Goal: Check status: Check status

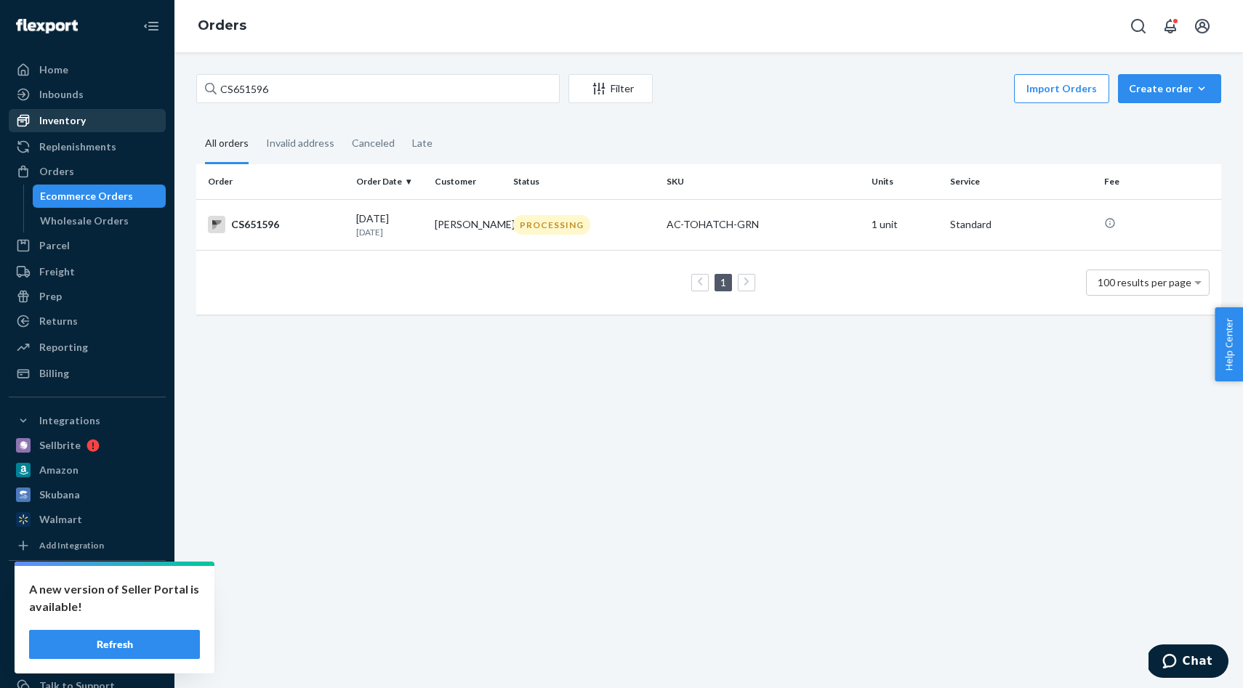
click at [92, 121] on div "Inventory" at bounding box center [87, 121] width 154 height 20
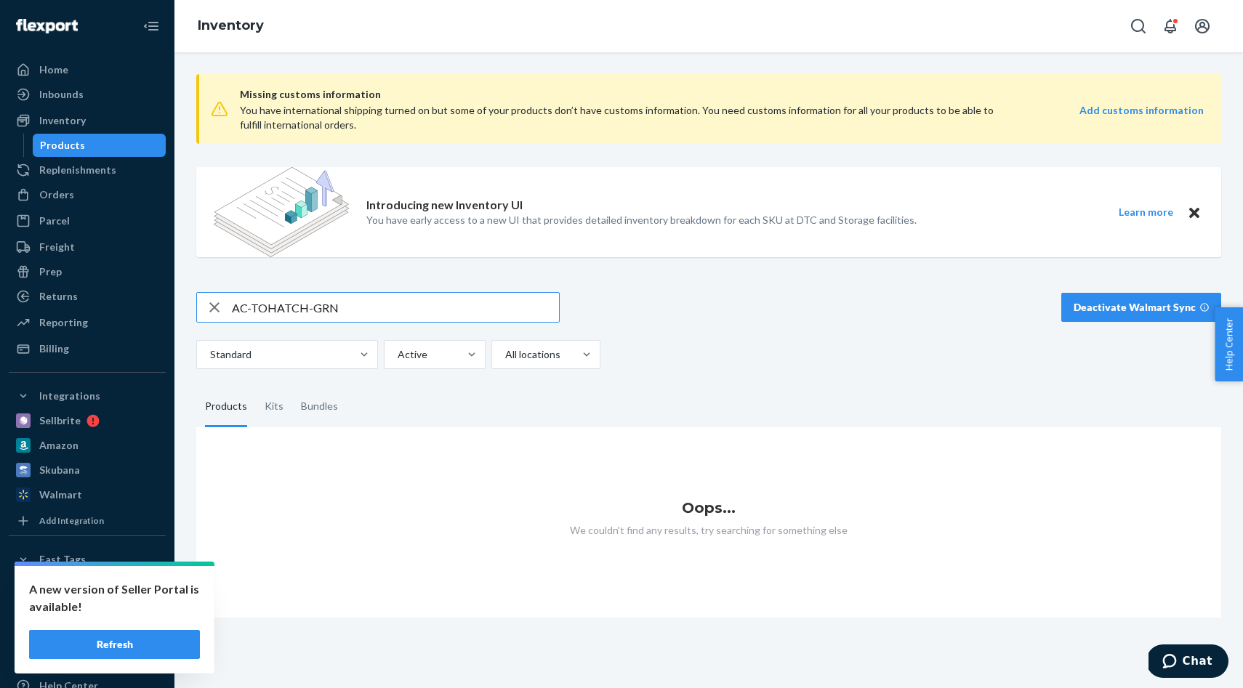
click at [402, 310] on input "AC-TOHATCH-GRN" at bounding box center [395, 307] width 327 height 29
type input "AC-TOHIKST-BLK"
click at [134, 656] on button "Refresh" at bounding box center [114, 644] width 171 height 29
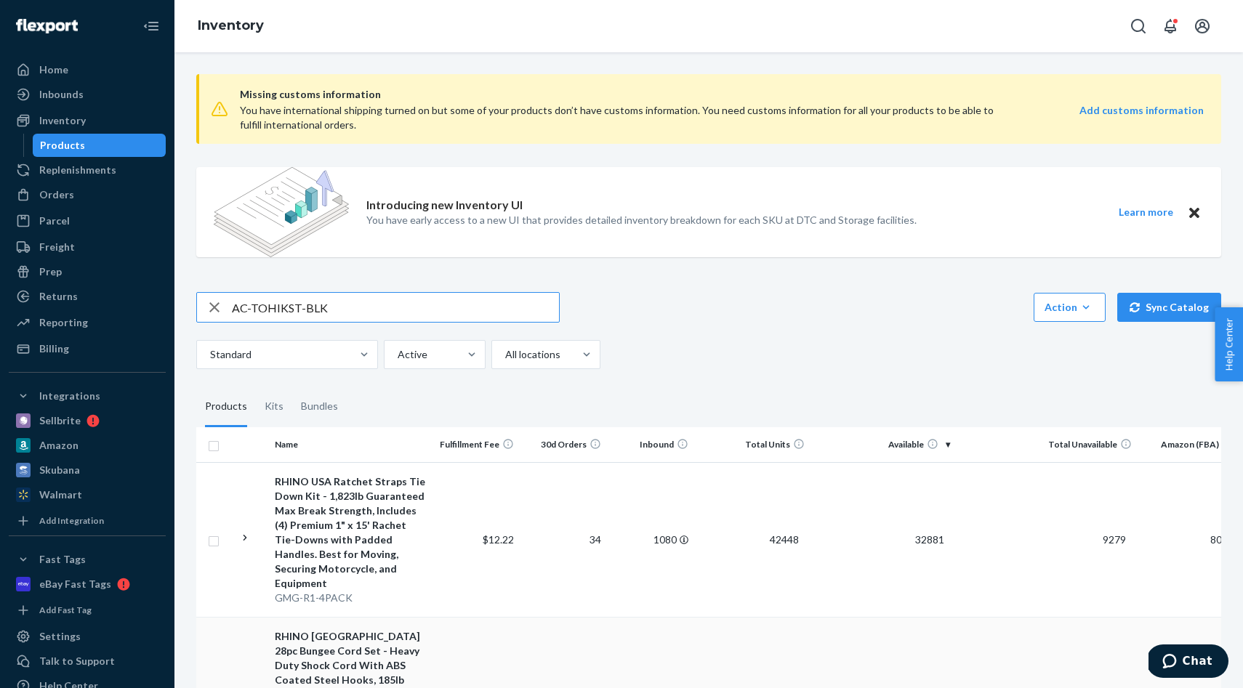
type input "AC-TOHIKST-BLK"
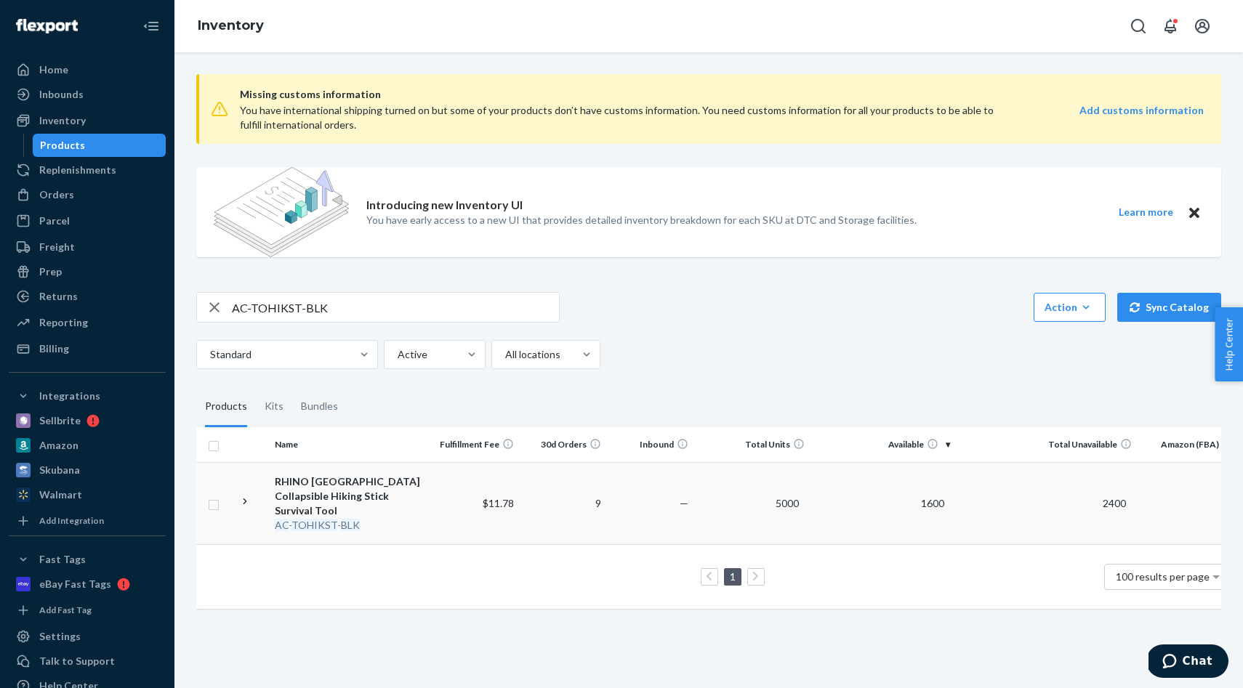
click at [350, 498] on div "RHINO USA Collapsible Hiking Stick Survival Tool" at bounding box center [351, 497] width 152 height 44
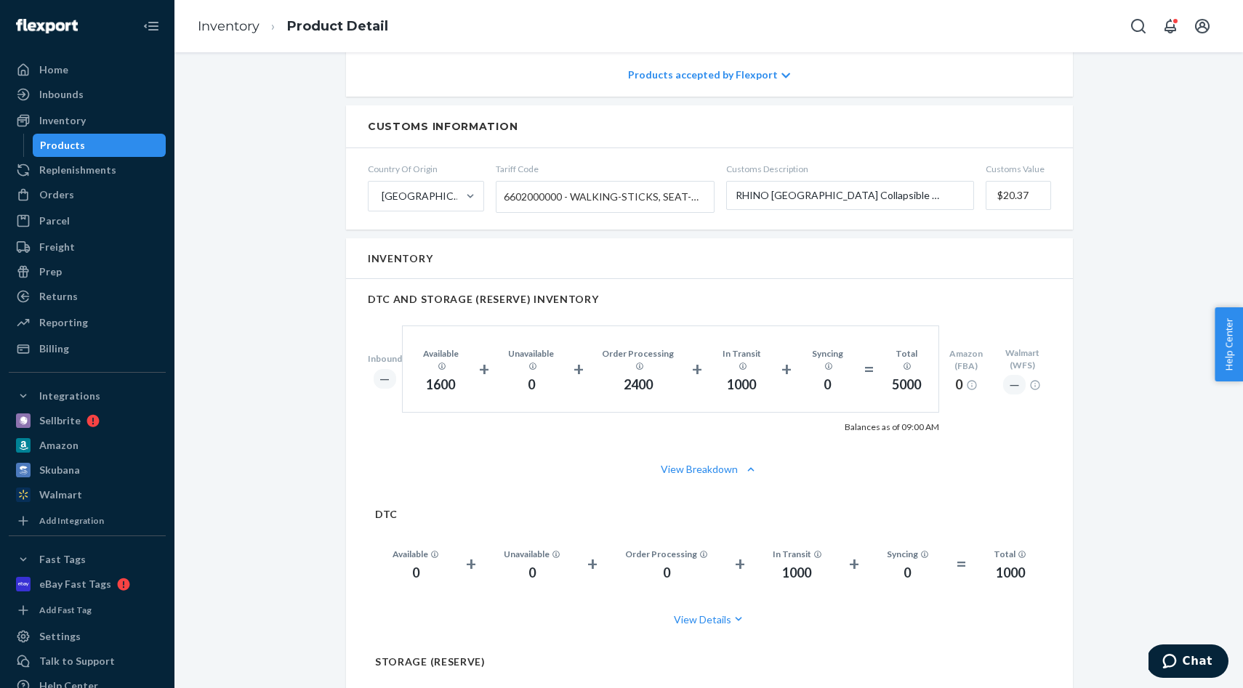
scroll to position [819, 0]
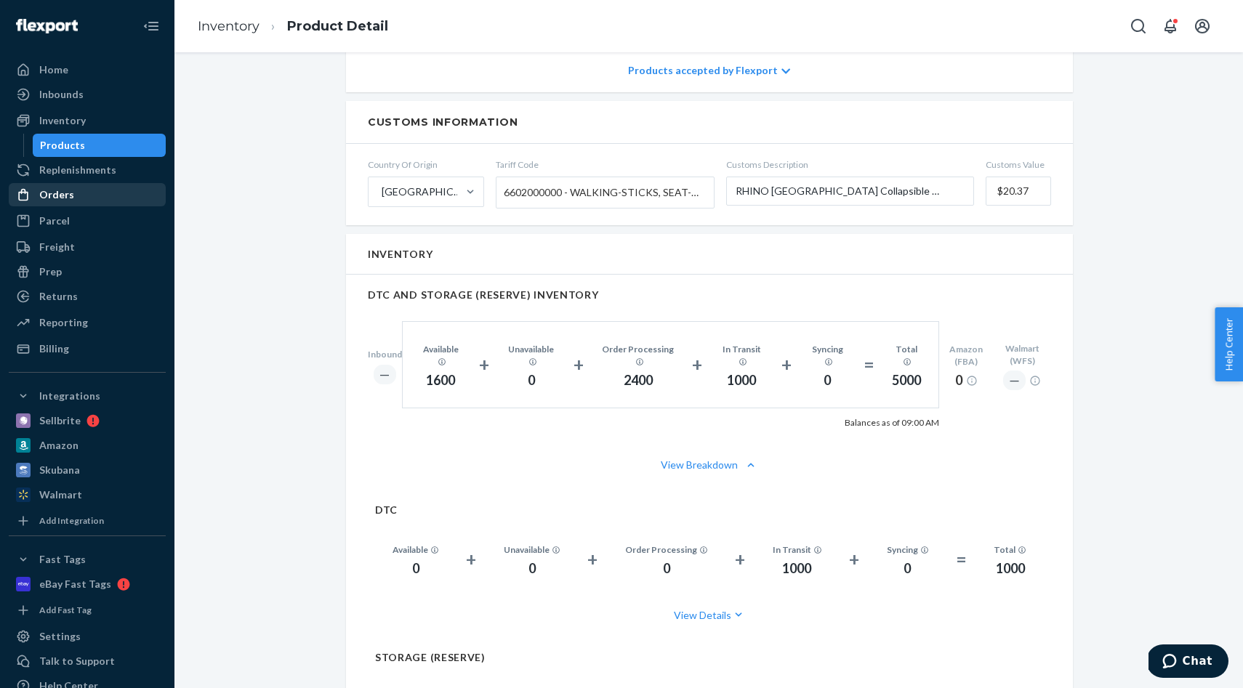
click at [79, 198] on div "Orders" at bounding box center [87, 195] width 154 height 20
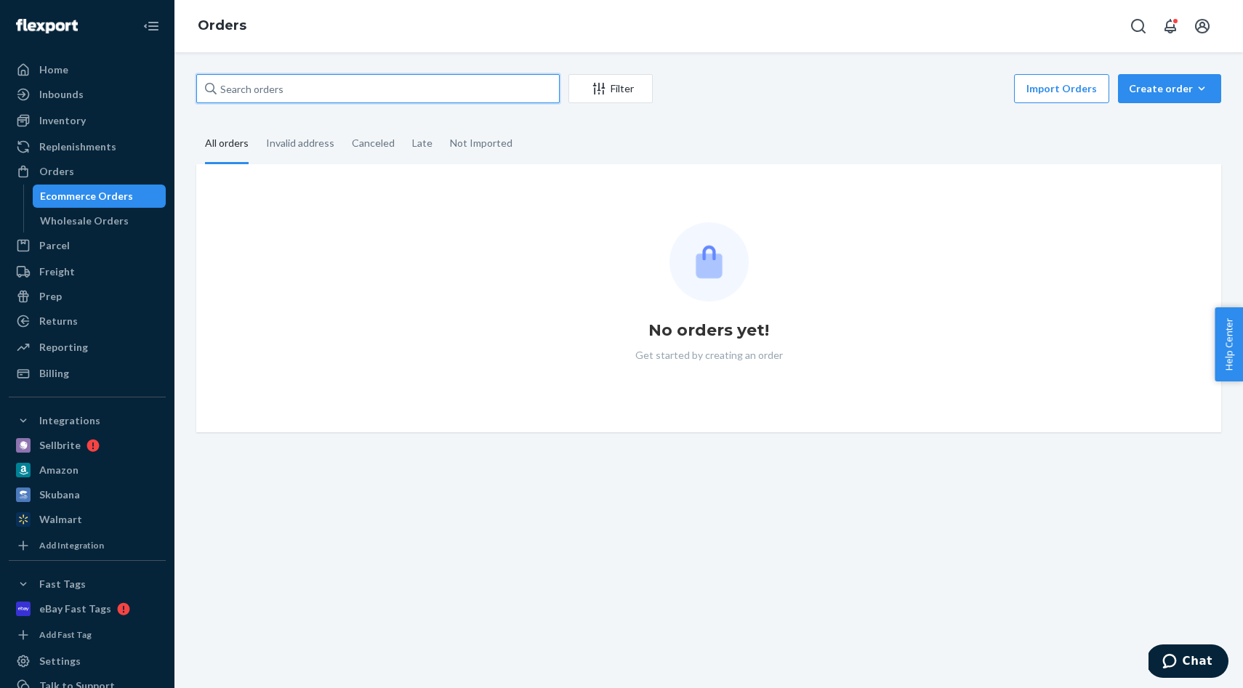
click at [291, 94] on input "text" at bounding box center [378, 88] width 364 height 29
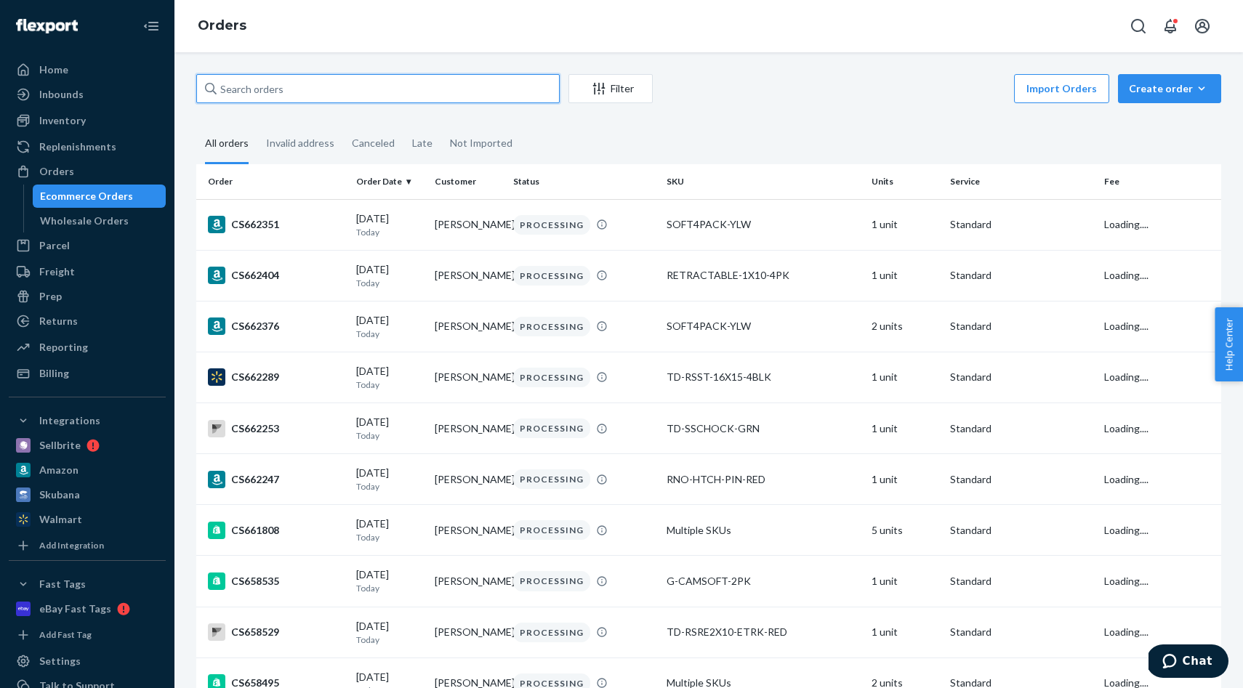
paste input "Dawana Smith"
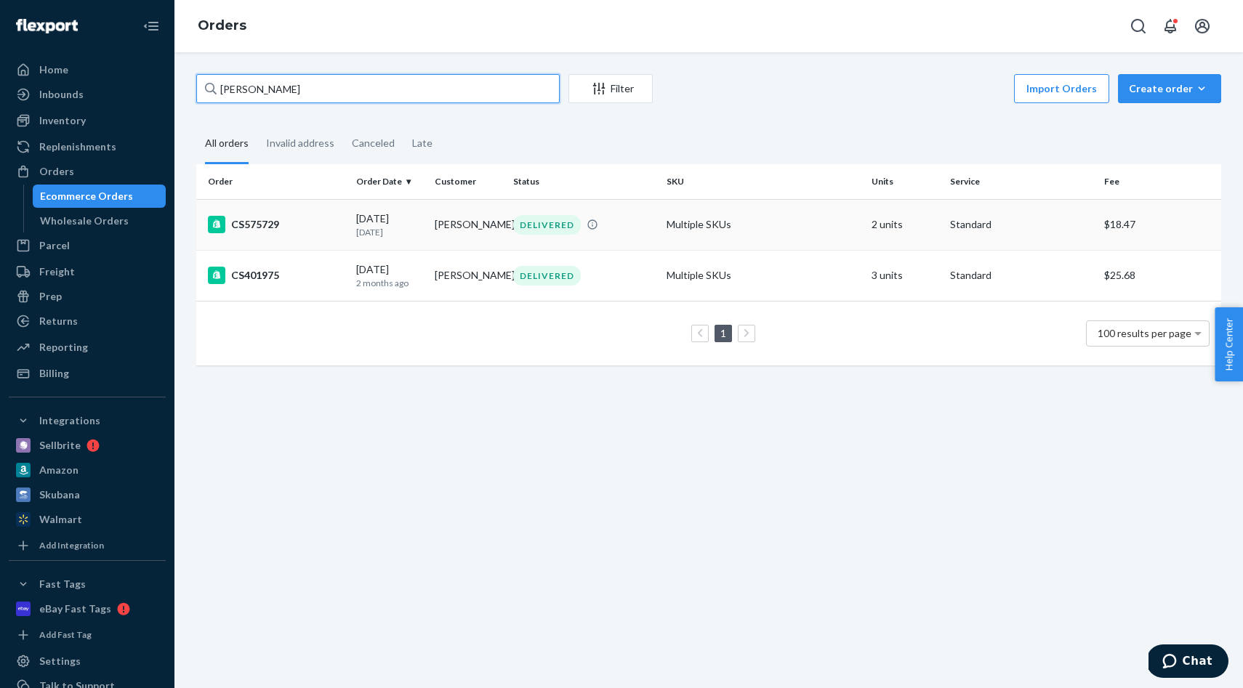
type input "Dawana Smith"
click at [498, 225] on td "Dawana Smith" at bounding box center [468, 224] width 79 height 51
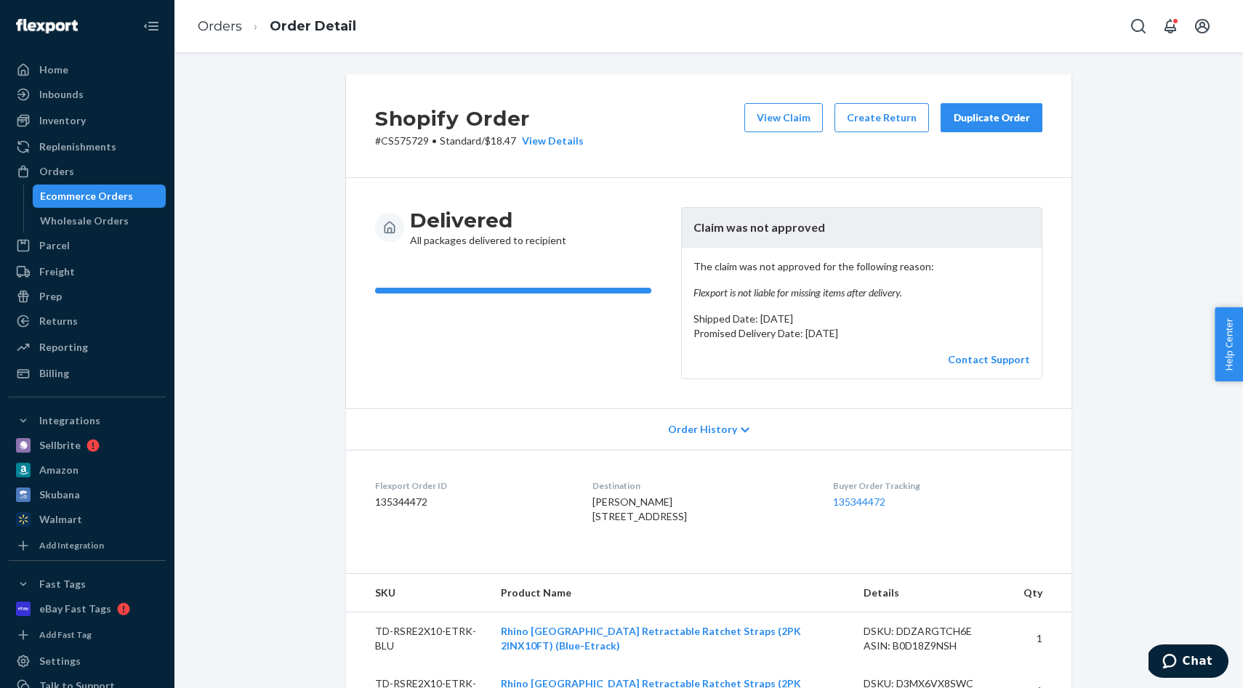
click at [995, 353] on div "Contact Support" at bounding box center [862, 360] width 337 height 15
click at [999, 362] on link "Contact Support" at bounding box center [989, 359] width 82 height 12
click at [218, 29] on link "Orders" at bounding box center [220, 26] width 44 height 16
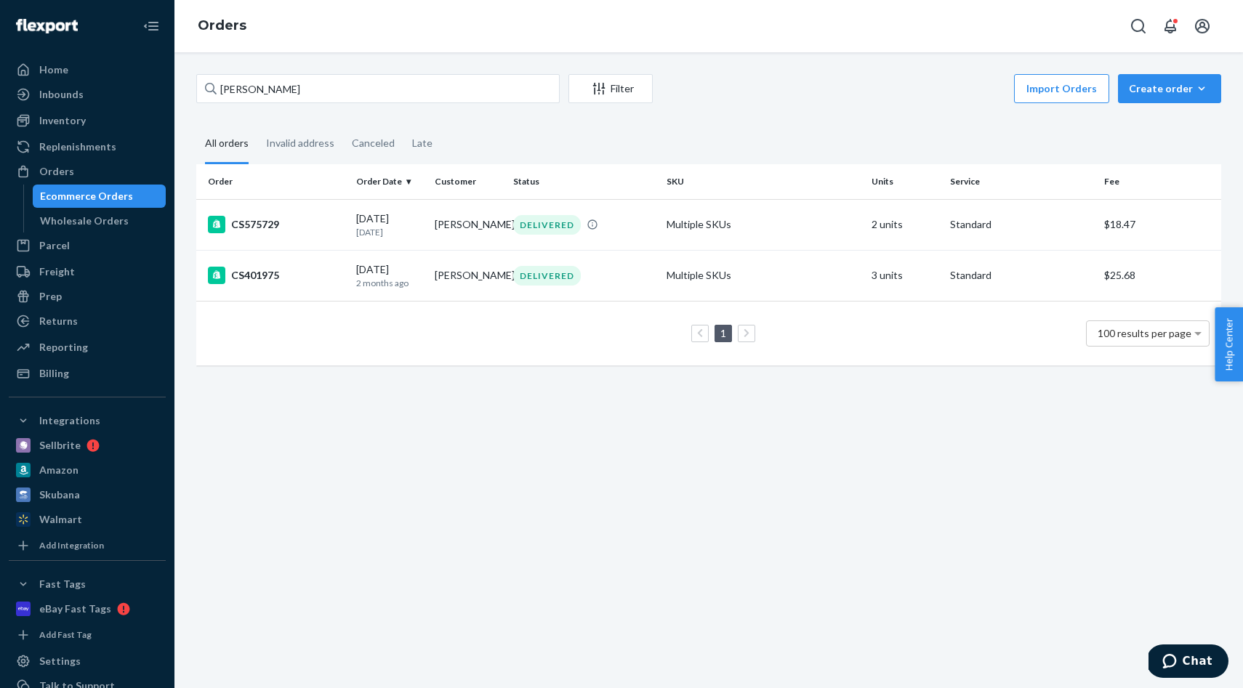
click at [314, 103] on div "Dawana Smith Filter Import Orders Create order Ecommerce order Removal order" at bounding box center [708, 90] width 1025 height 33
click at [317, 95] on input "Dawana Smith" at bounding box center [378, 88] width 364 height 29
click at [318, 95] on input "Dawana Smith" at bounding box center [378, 88] width 364 height 29
click at [317, 95] on input "Dawana Smith" at bounding box center [378, 88] width 364 height 29
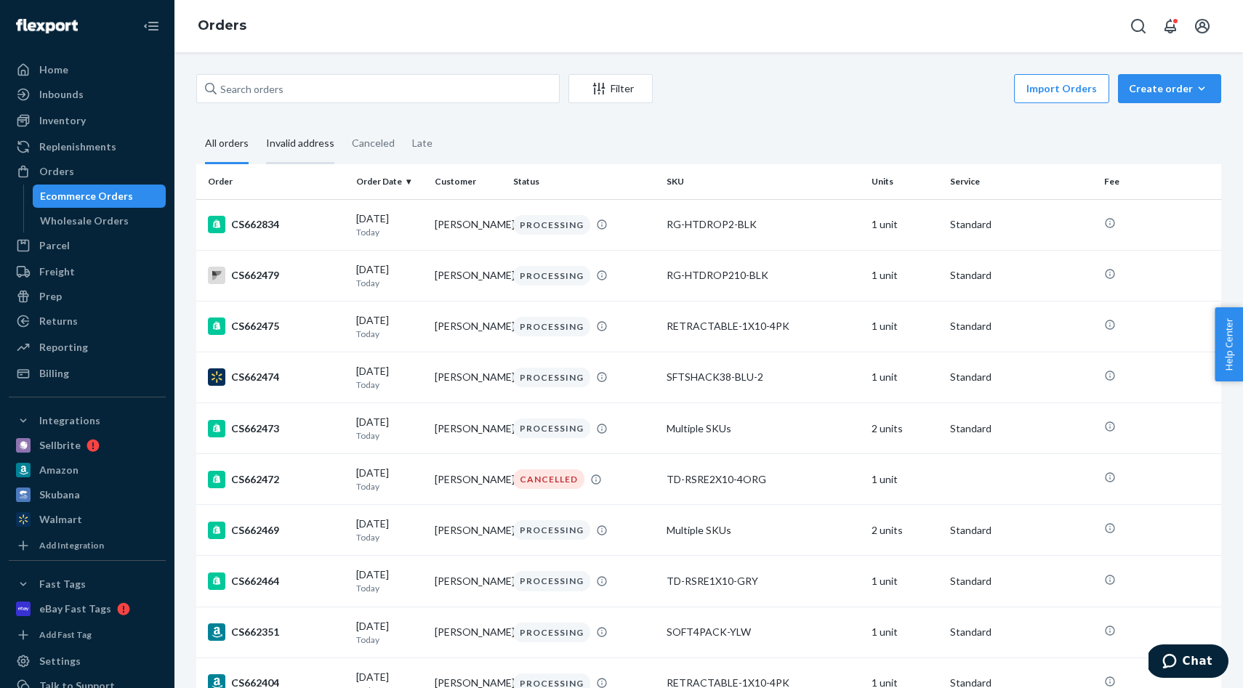
click at [317, 146] on div "Invalid address" at bounding box center [300, 144] width 68 height 40
click at [257, 124] on input "Invalid address" at bounding box center [257, 124] width 0 height 0
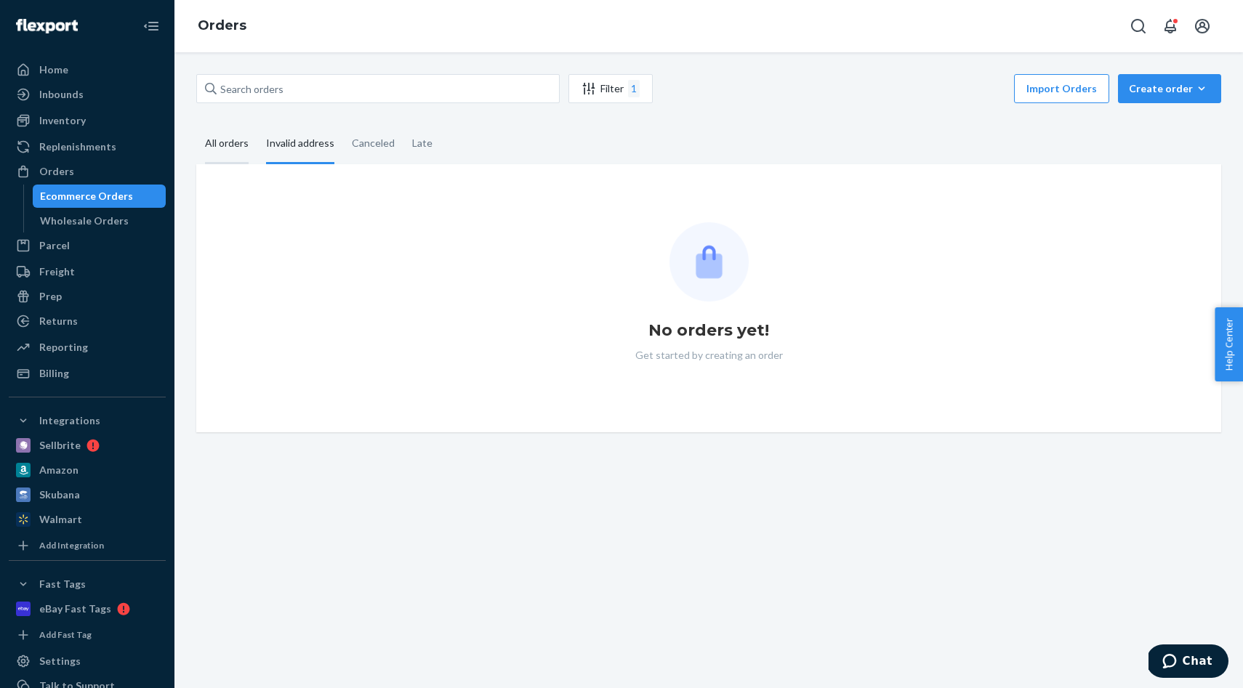
click at [225, 145] on div "All orders" at bounding box center [227, 144] width 44 height 40
click at [196, 124] on input "All orders" at bounding box center [196, 124] width 0 height 0
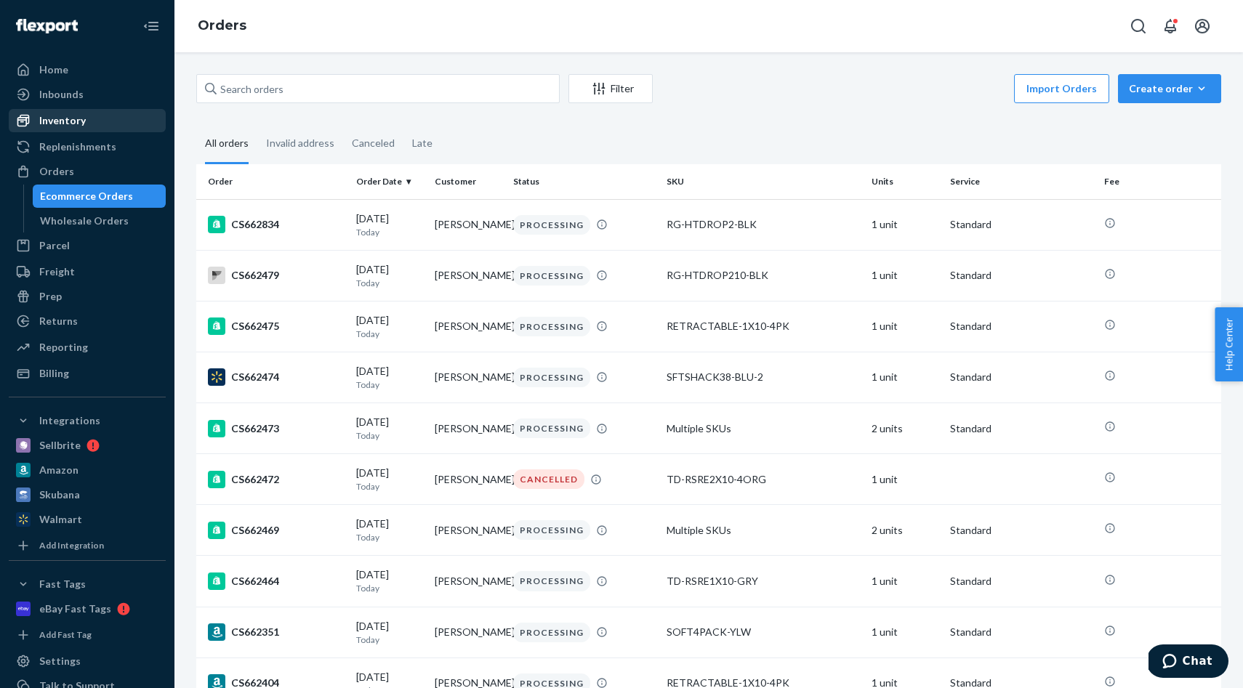
click at [58, 119] on div "Inventory" at bounding box center [62, 120] width 47 height 15
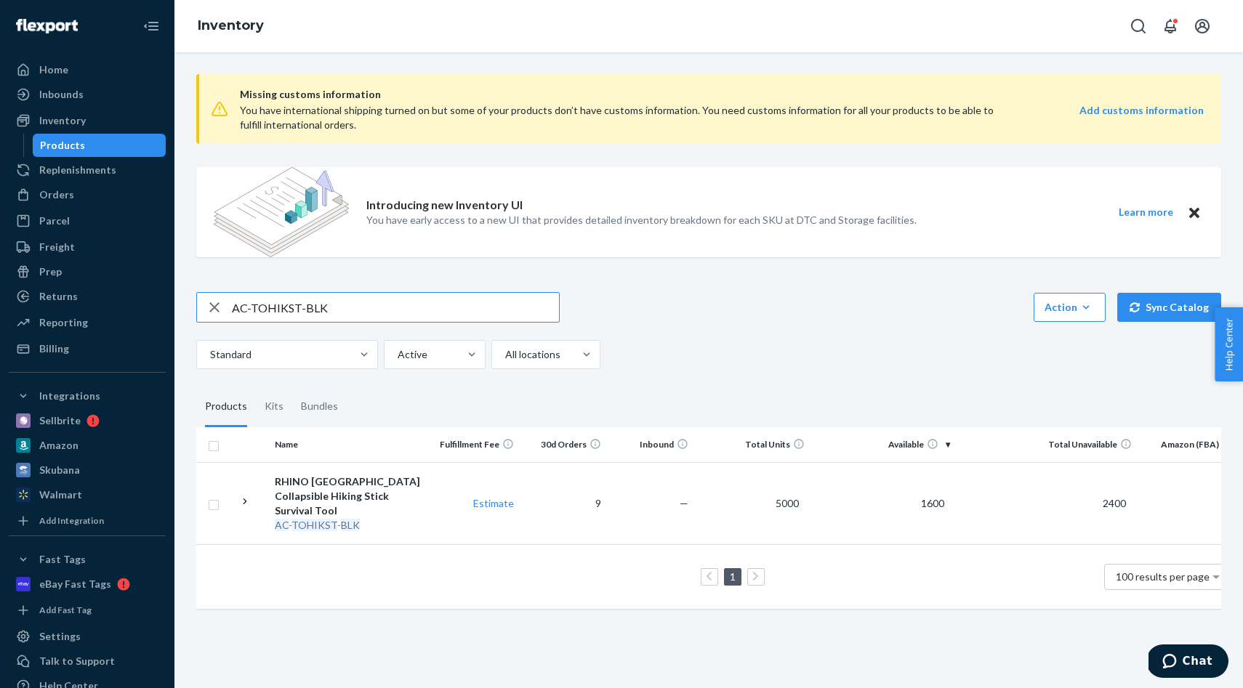
click at [402, 313] on input "AC-TOHIKST-BLK" at bounding box center [395, 307] width 327 height 29
type input "ROOFTOP-BAG-L"
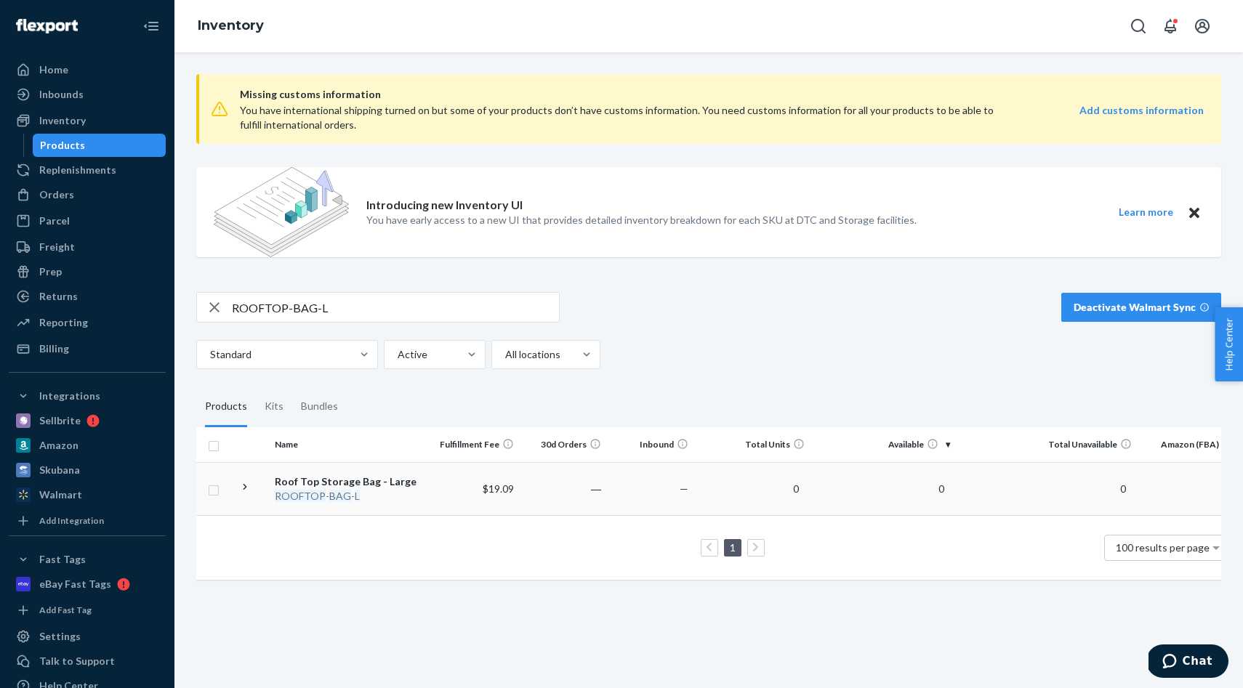
click at [595, 494] on td "―" at bounding box center [563, 488] width 87 height 53
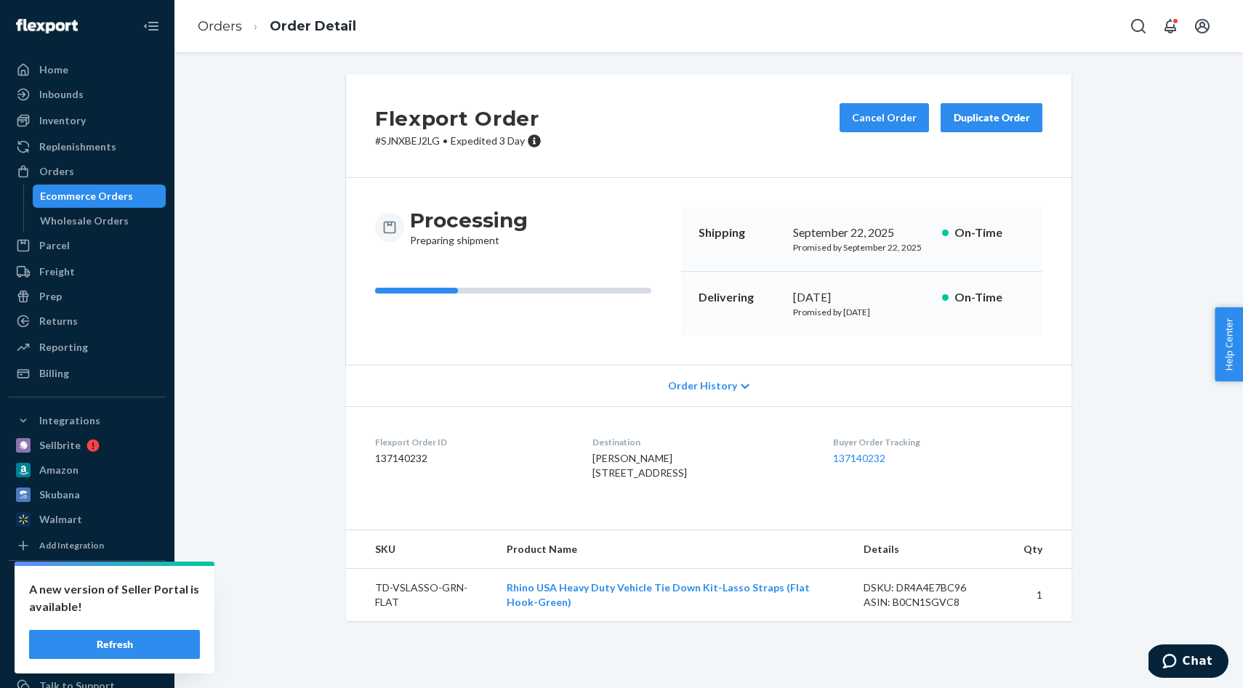
click at [609, 281] on div "Processing Preparing shipment" at bounding box center [522, 271] width 294 height 129
click at [152, 643] on button "Refresh" at bounding box center [114, 644] width 171 height 29
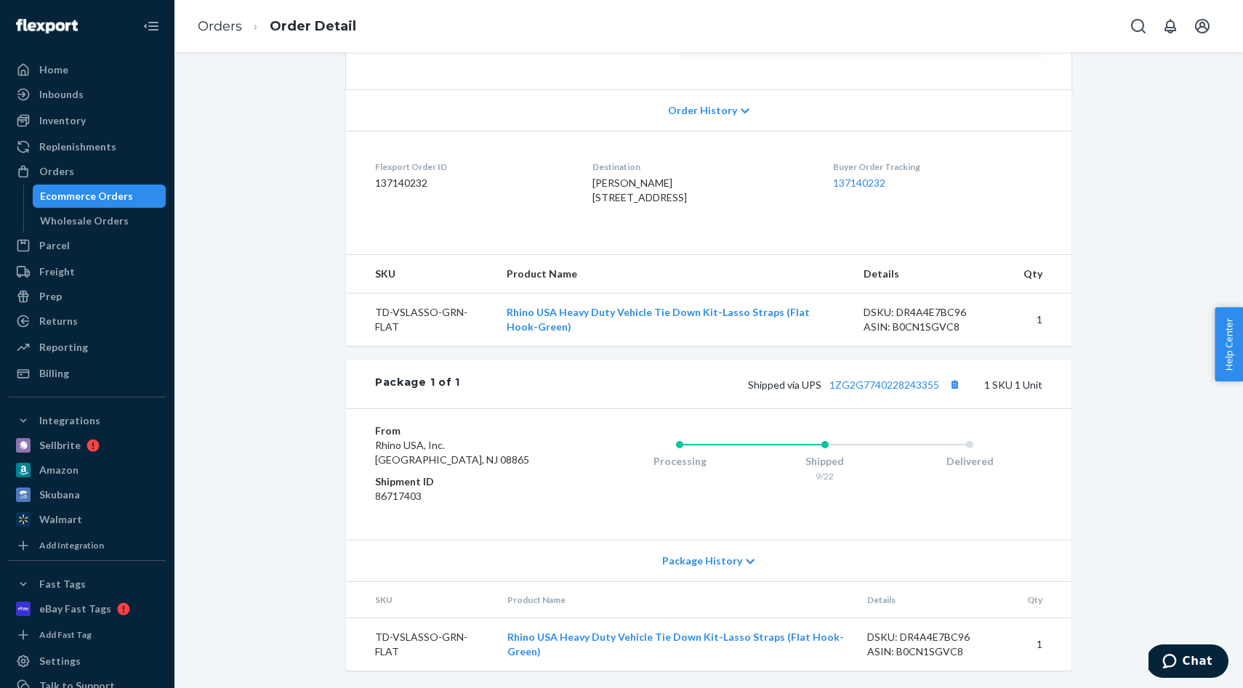
scroll to position [305, 0]
click at [731, 551] on div "Package History" at bounding box center [709, 560] width 726 height 41
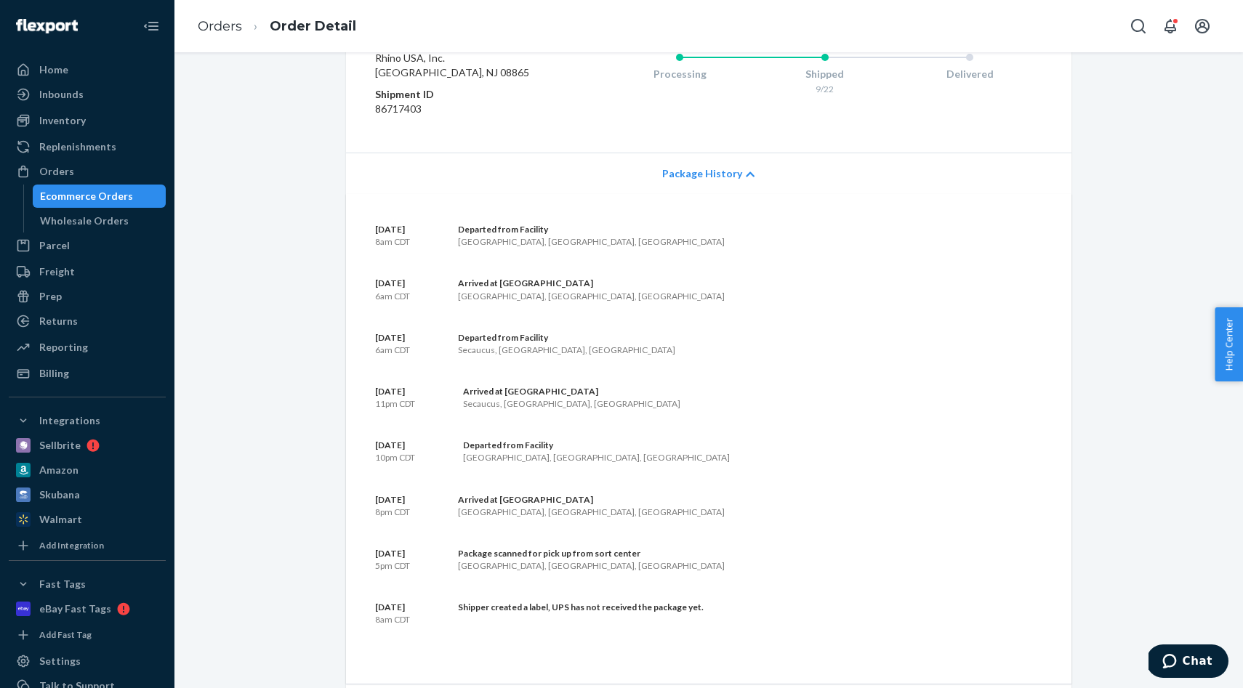
scroll to position [691, 0]
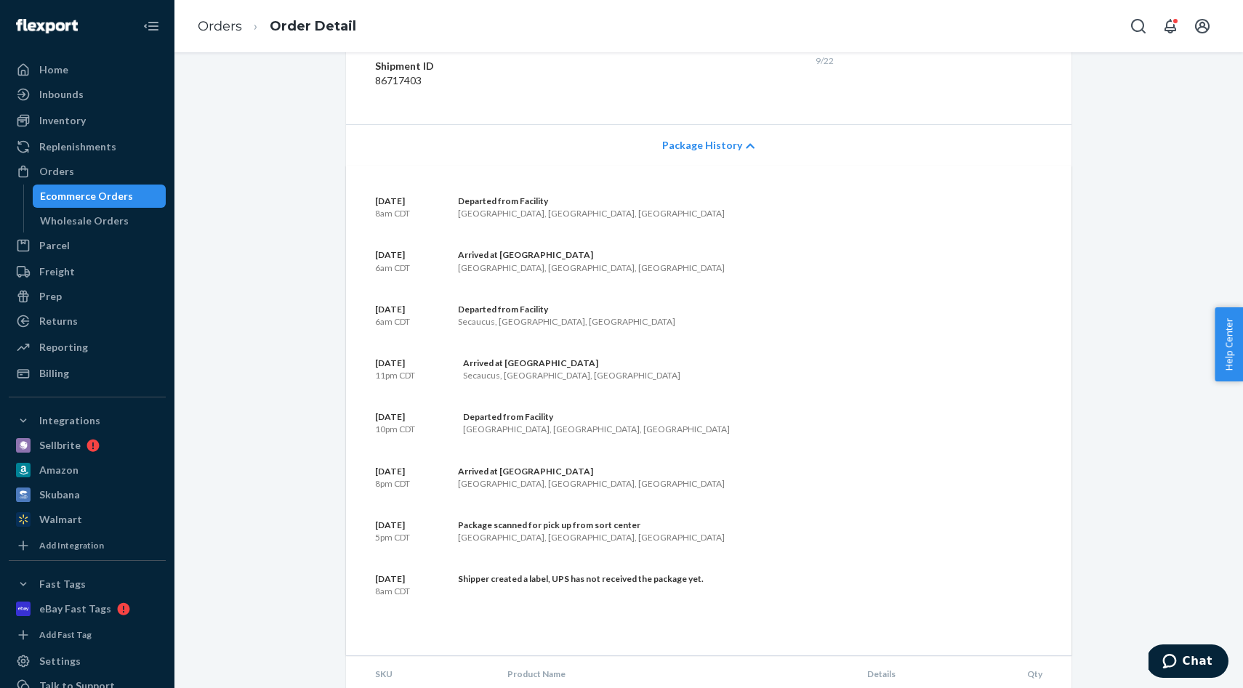
click at [705, 166] on div "Package History" at bounding box center [709, 144] width 726 height 41
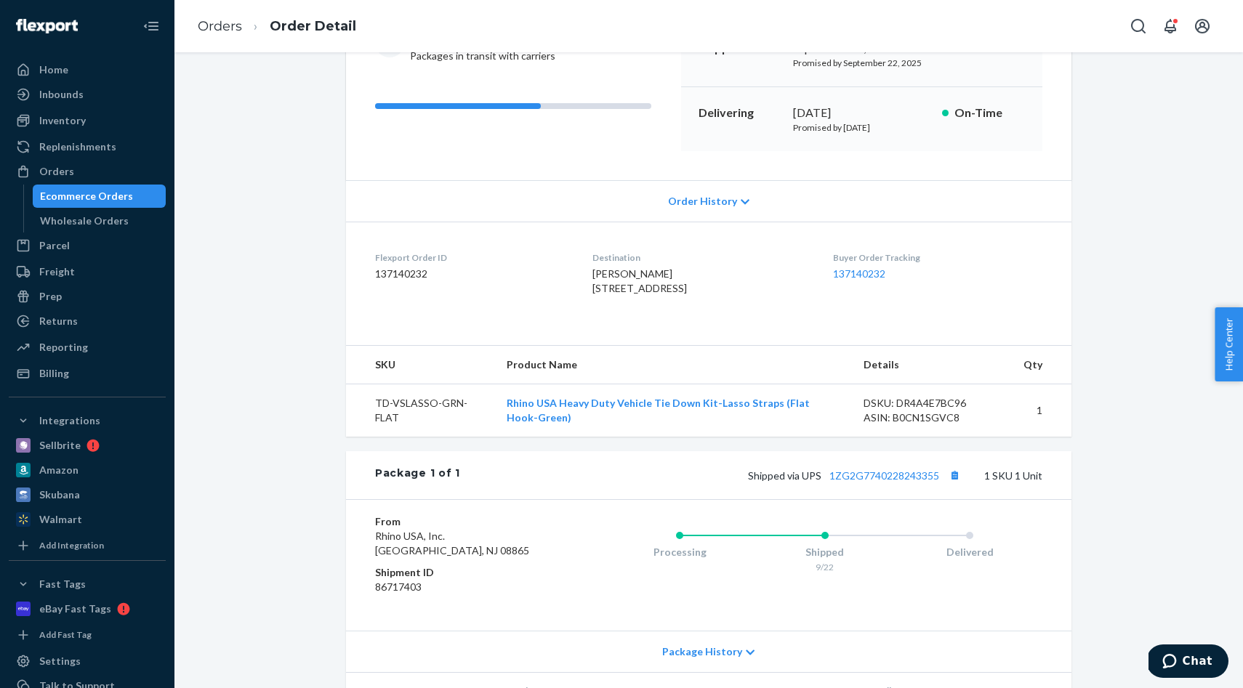
scroll to position [305, 0]
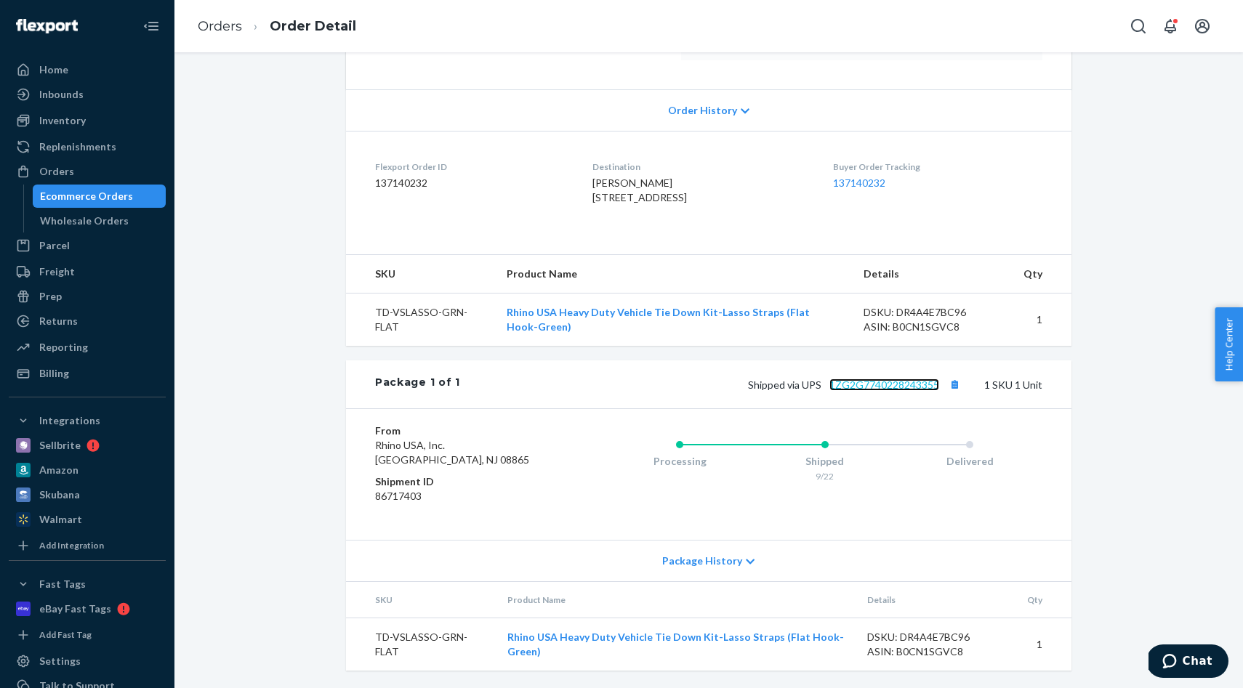
click at [864, 387] on link "1ZG2G7740228243355" at bounding box center [885, 385] width 110 height 12
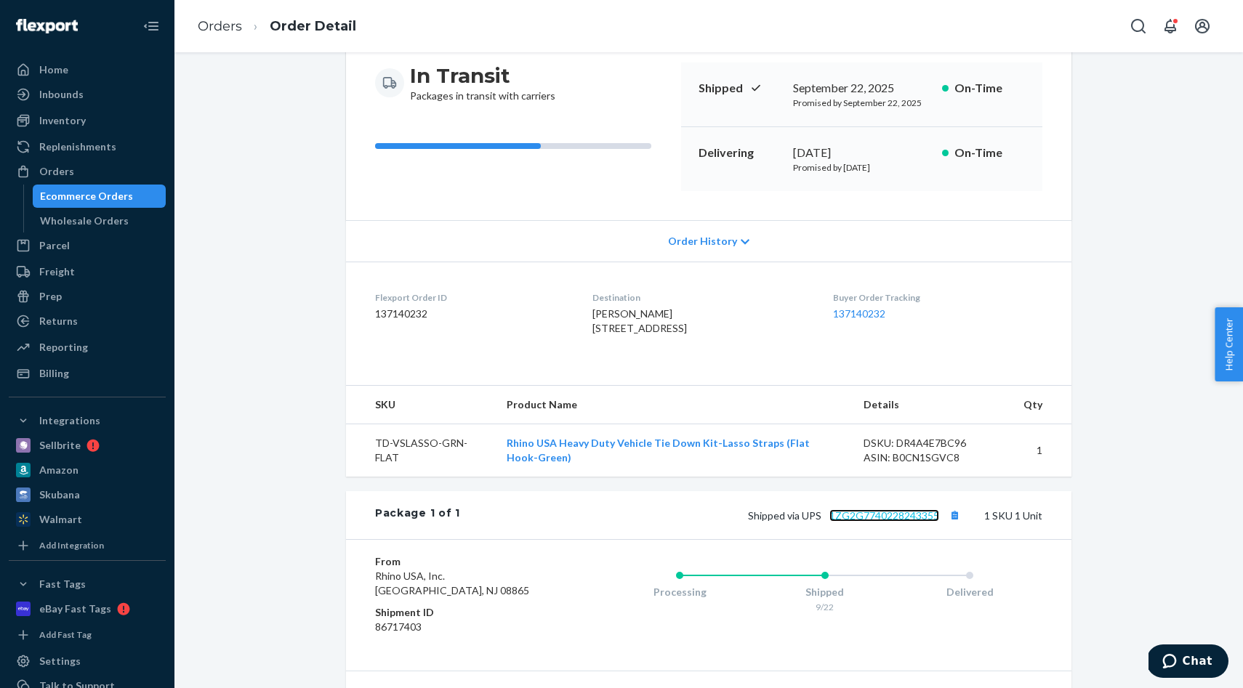
scroll to position [142, 0]
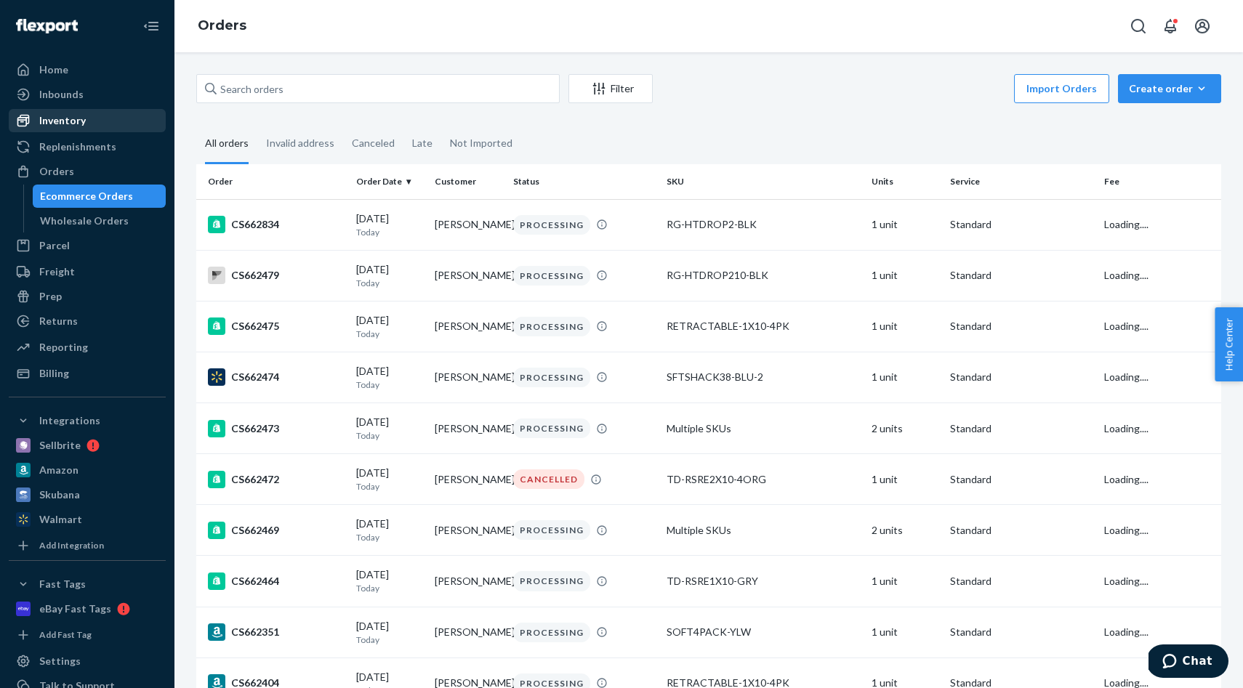
drag, startPoint x: 58, startPoint y: 126, endPoint x: 76, endPoint y: 121, distance: 18.0
click at [58, 126] on div "Inventory" at bounding box center [62, 120] width 47 height 15
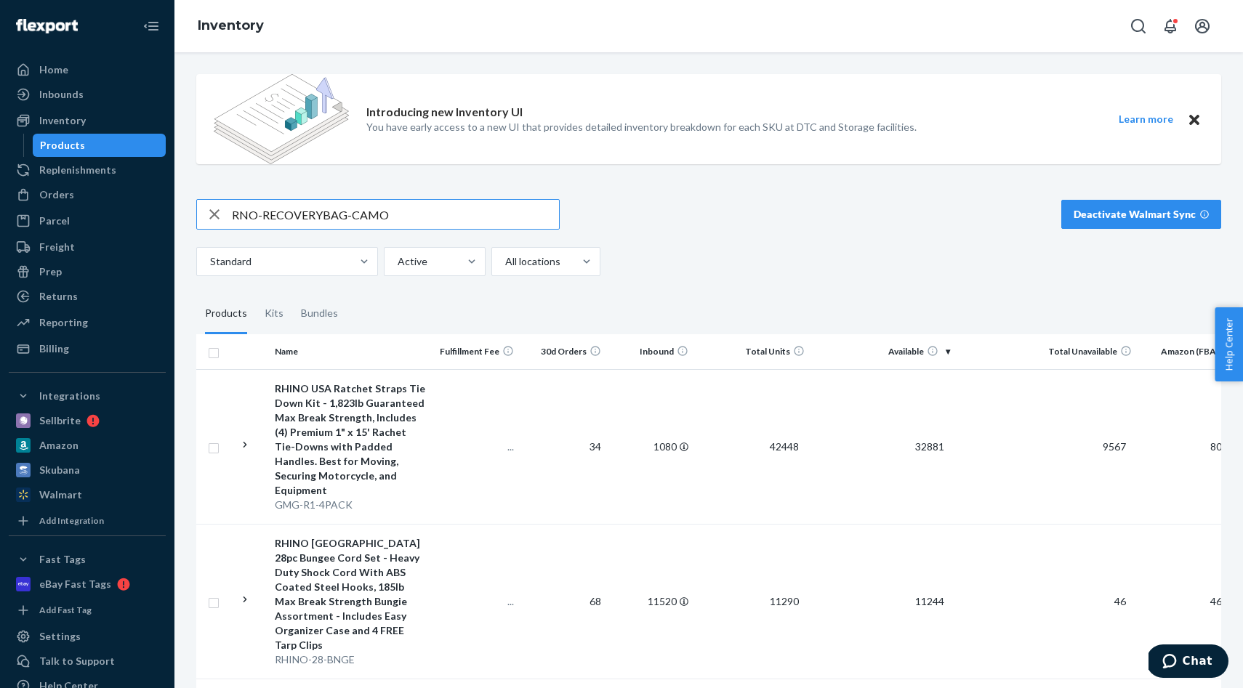
type input "RNO-RECOVERYBAG-CAMO"
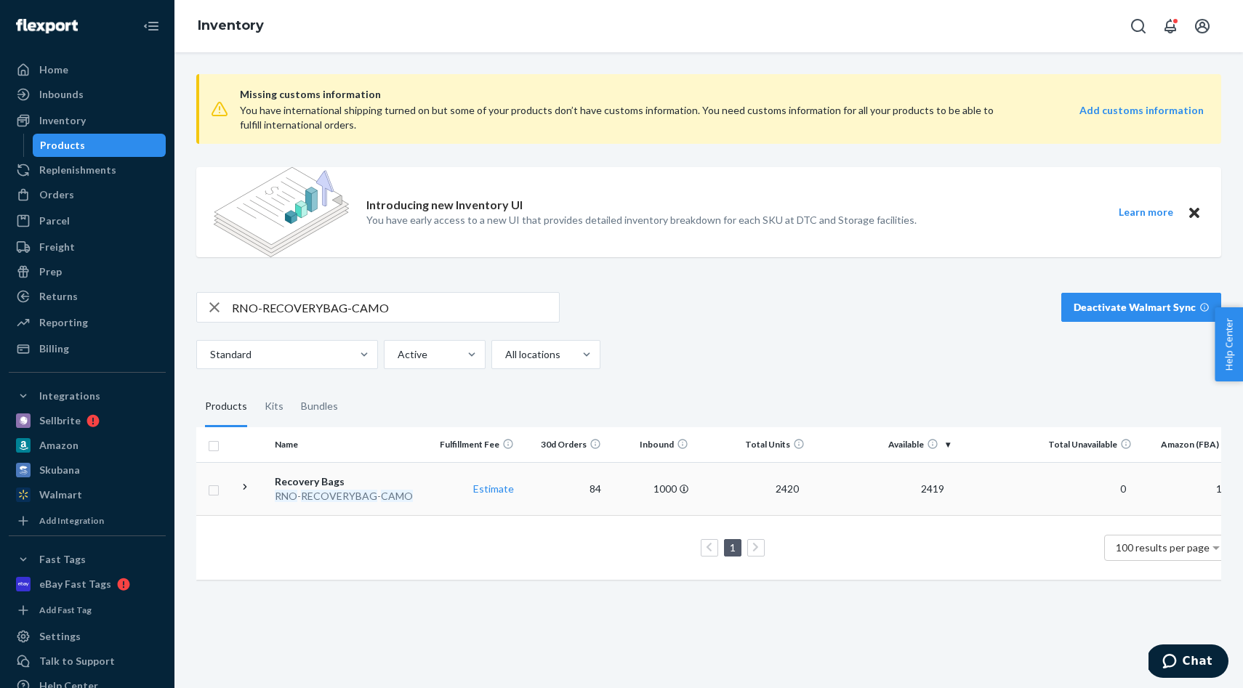
click at [459, 493] on td "Estimate" at bounding box center [476, 488] width 87 height 53
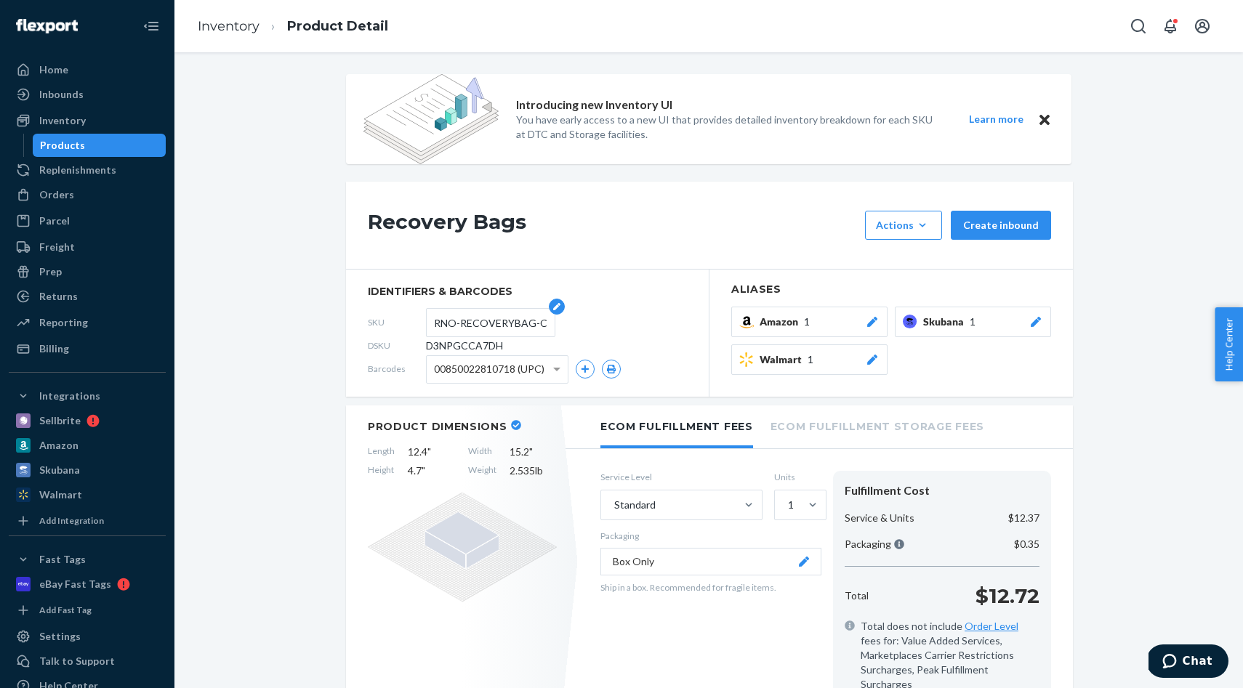
scroll to position [0, 26]
click at [486, 320] on input "RNO-RECOVERYBAG-CAMO" at bounding box center [490, 323] width 113 height 28
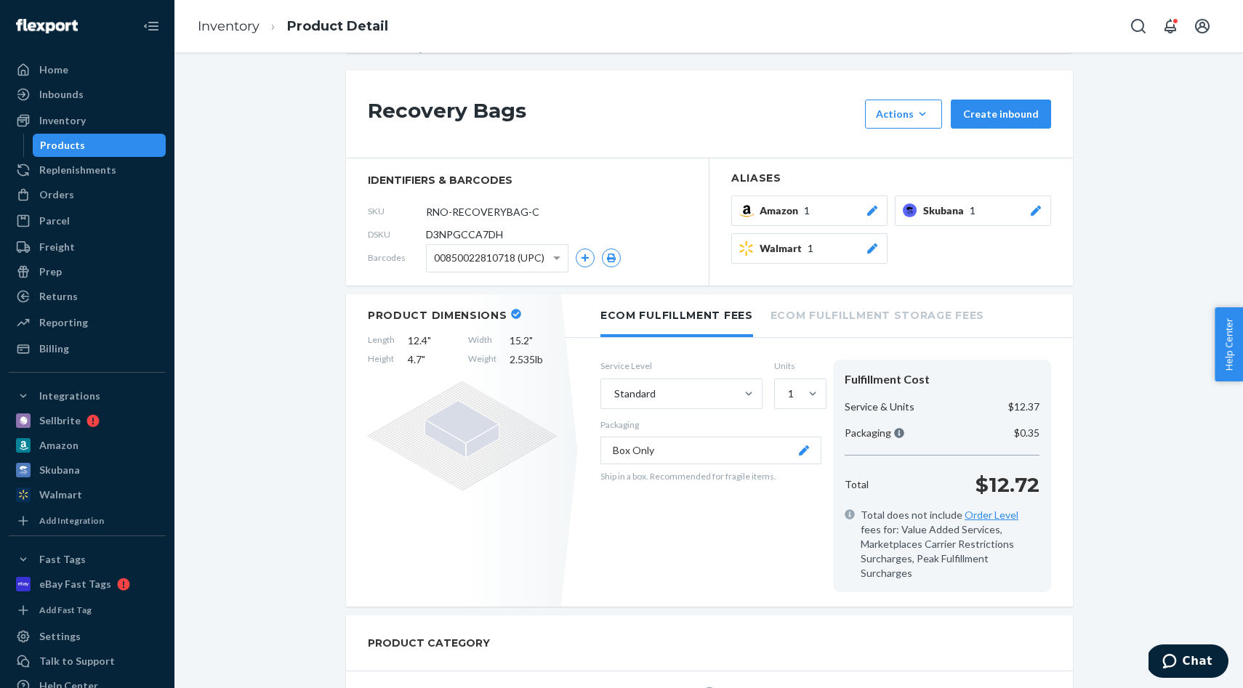
scroll to position [0, 0]
